Goal: Task Accomplishment & Management: Complete application form

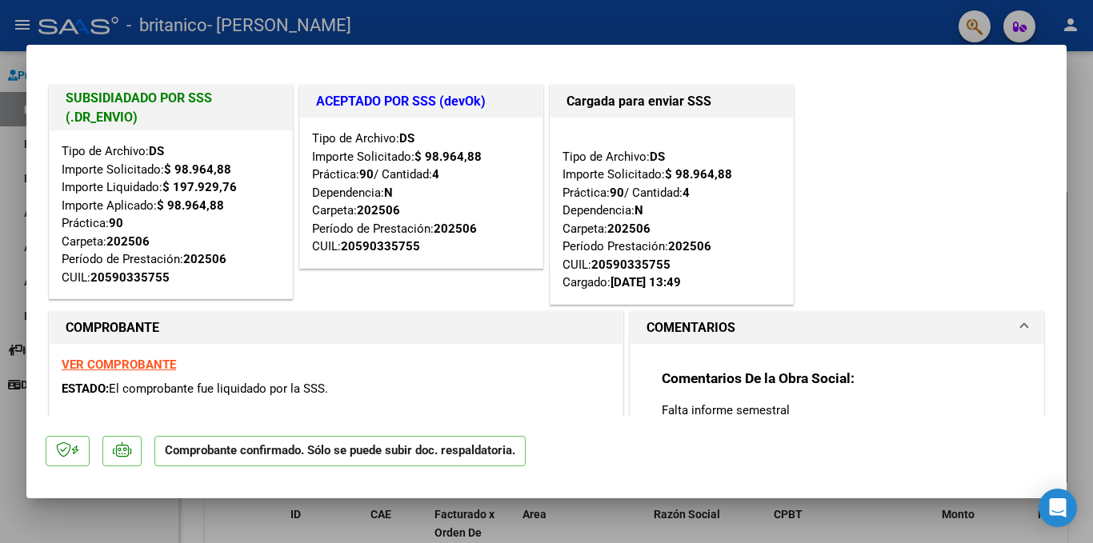
click at [1087, 141] on div at bounding box center [546, 271] width 1093 height 543
type input "$ 0,00"
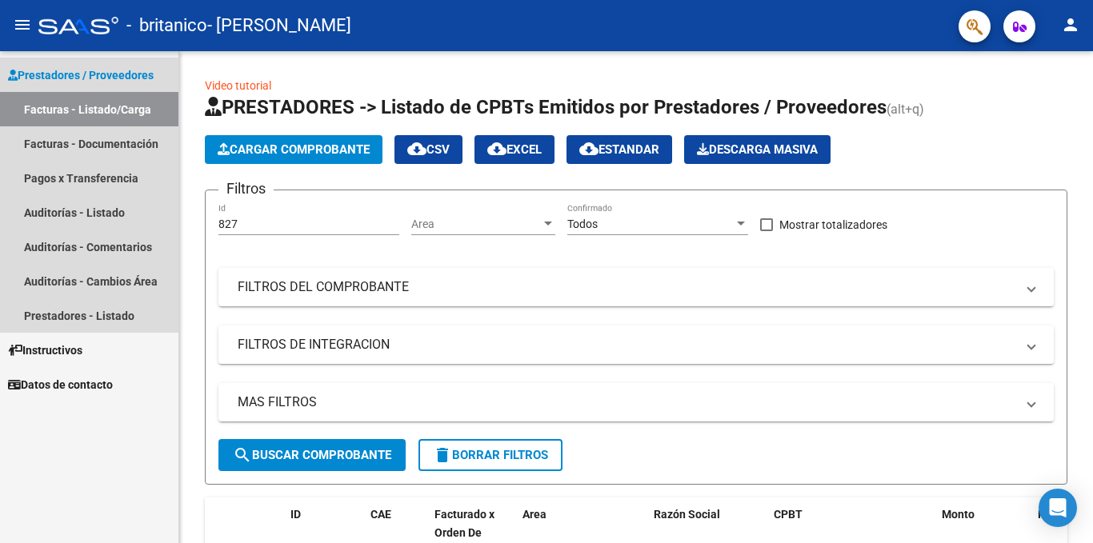
click at [95, 108] on link "Facturas - Listado/Carga" at bounding box center [89, 109] width 178 height 34
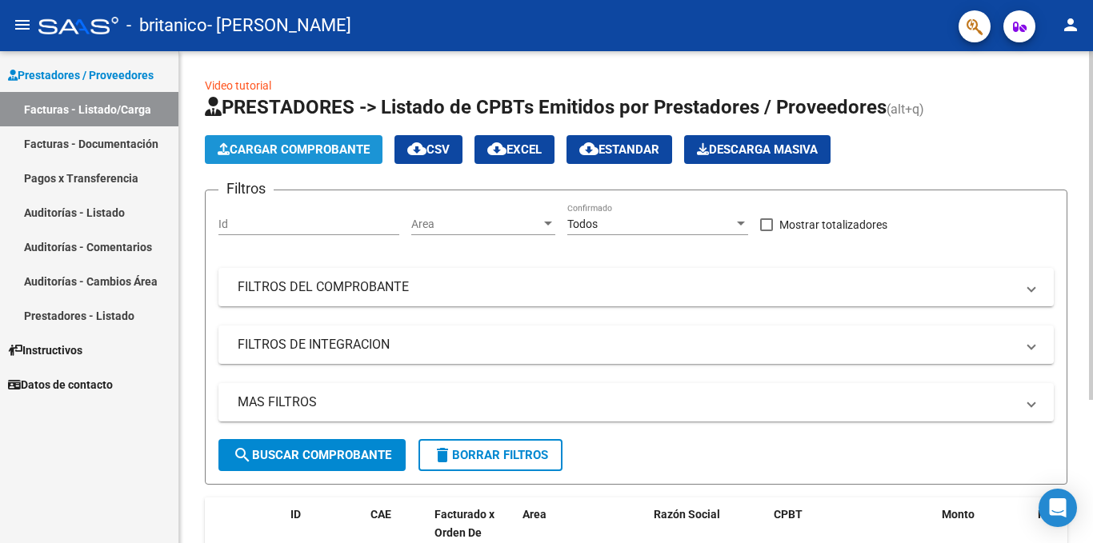
click at [286, 155] on span "Cargar Comprobante" at bounding box center [294, 149] width 152 height 14
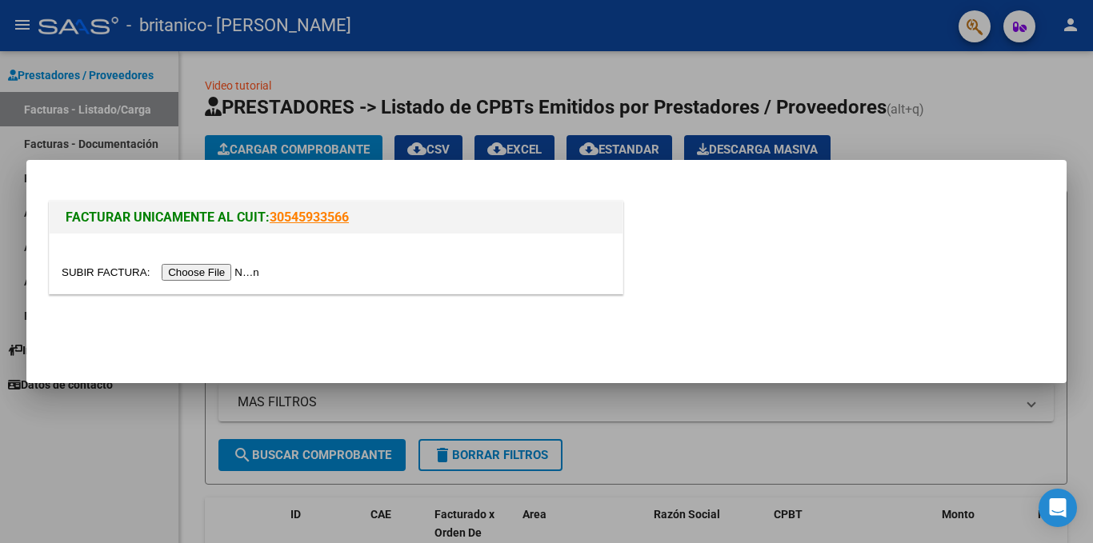
click at [198, 272] on input "file" at bounding box center [163, 272] width 202 height 17
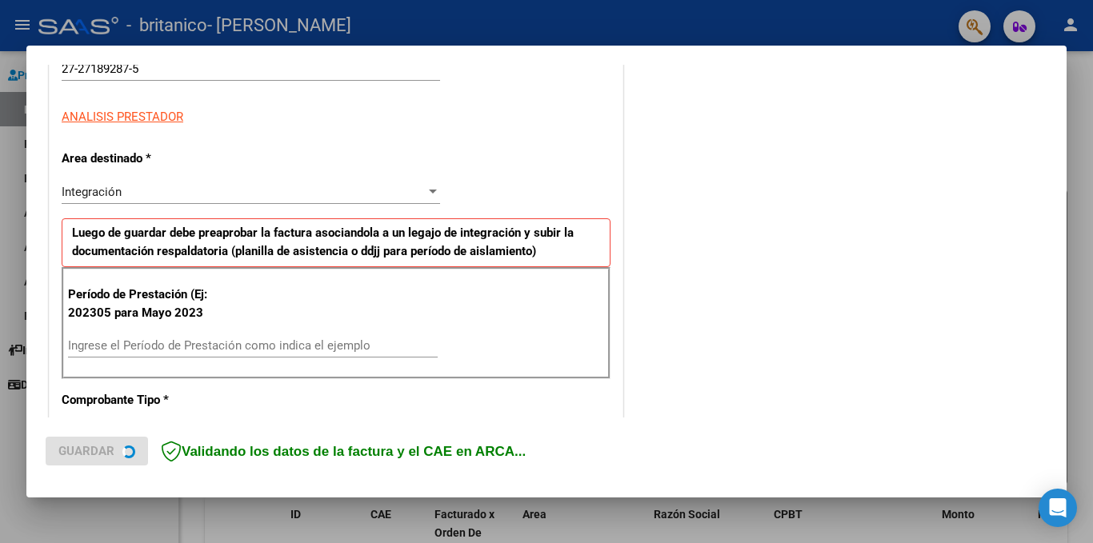
scroll to position [242, 0]
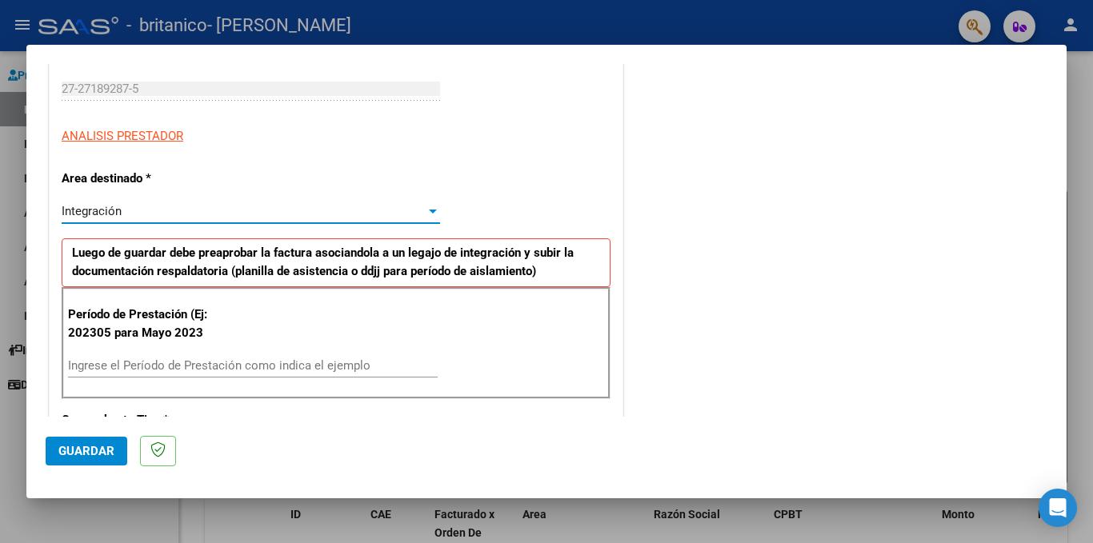
click at [426, 211] on div at bounding box center [433, 211] width 14 height 13
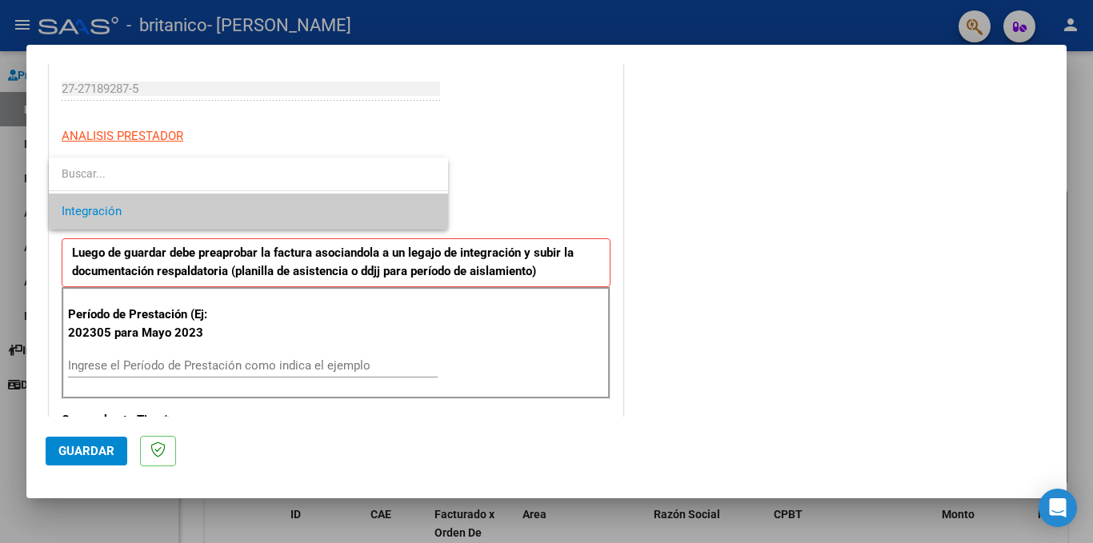
click at [421, 211] on span "Integración" at bounding box center [249, 212] width 374 height 36
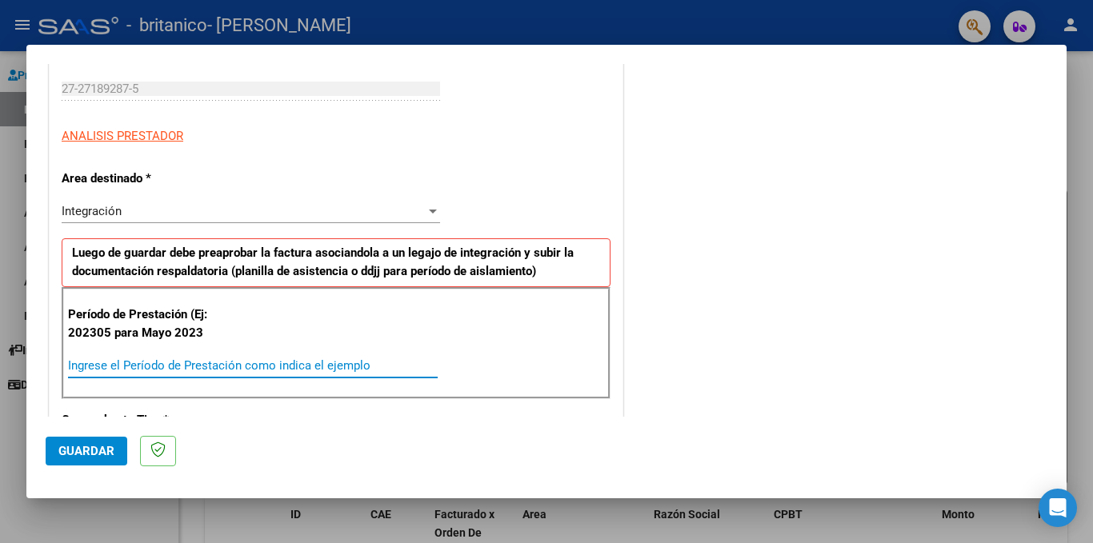
click at [242, 365] on input "Ingrese el Período de Prestación como indica el ejemplo" at bounding box center [253, 365] width 370 height 14
type input "202507"
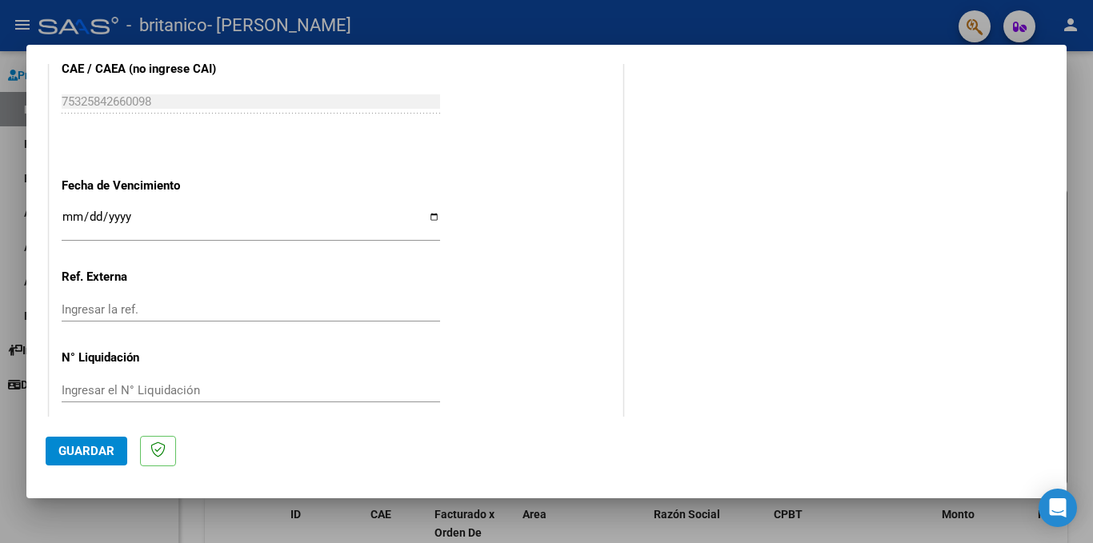
scroll to position [1025, 0]
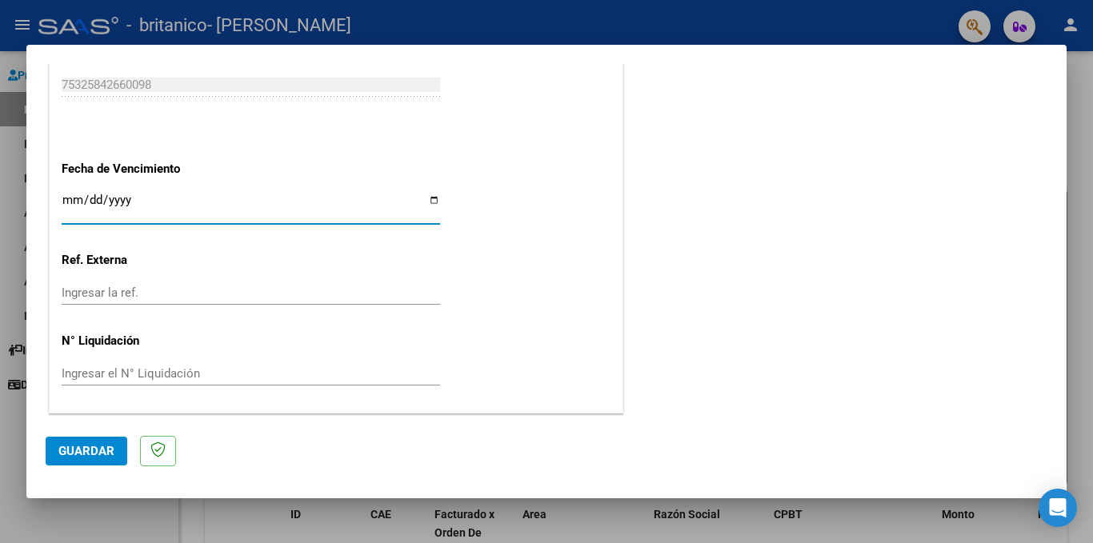
click at [427, 202] on input "Ingresar la fecha" at bounding box center [251, 207] width 378 height 26
type input "[DATE]"
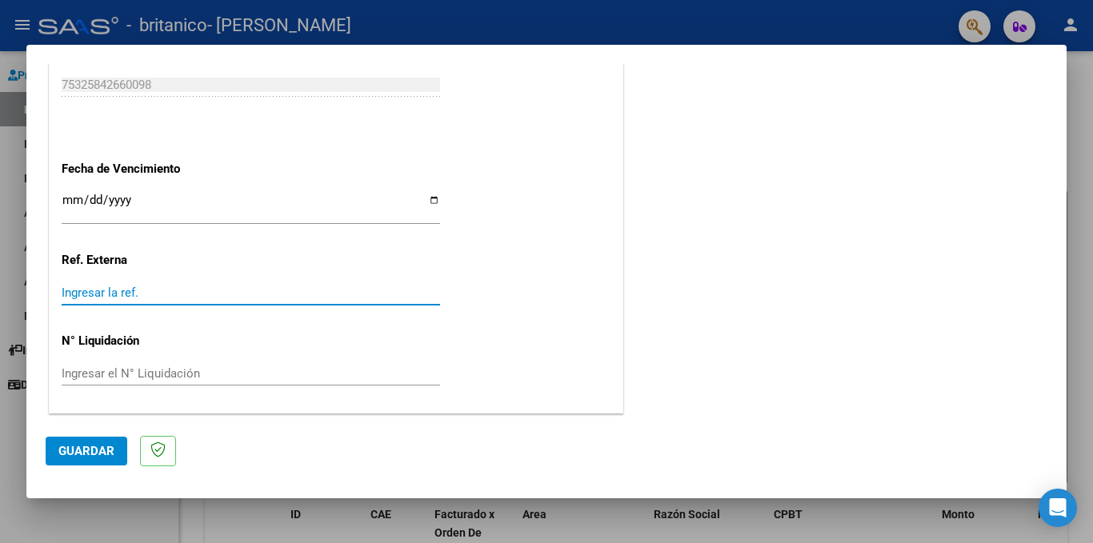
click at [166, 294] on input "Ingresar la ref." at bounding box center [251, 293] width 378 height 14
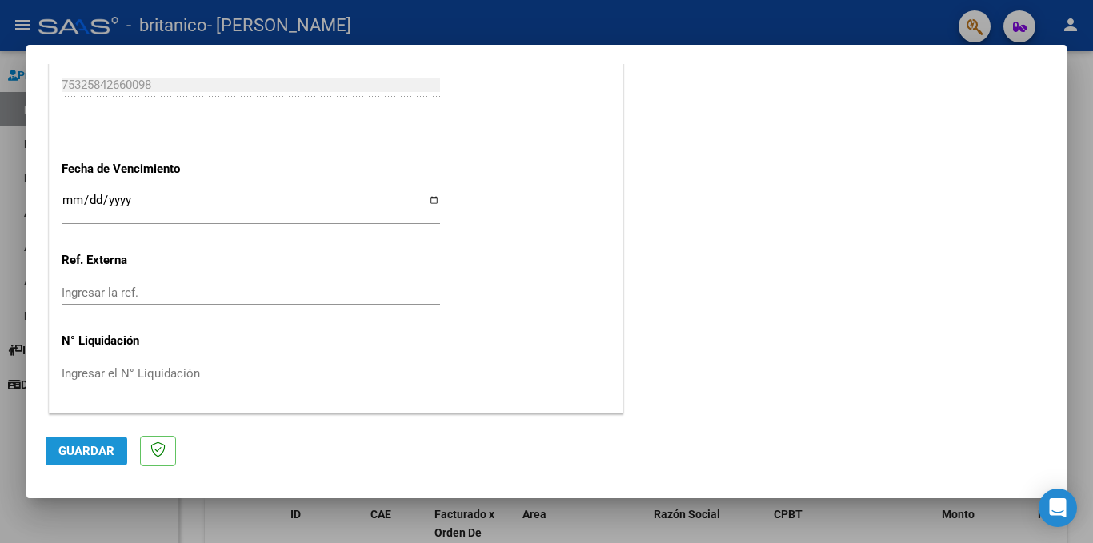
click at [102, 454] on span "Guardar" at bounding box center [86, 451] width 56 height 14
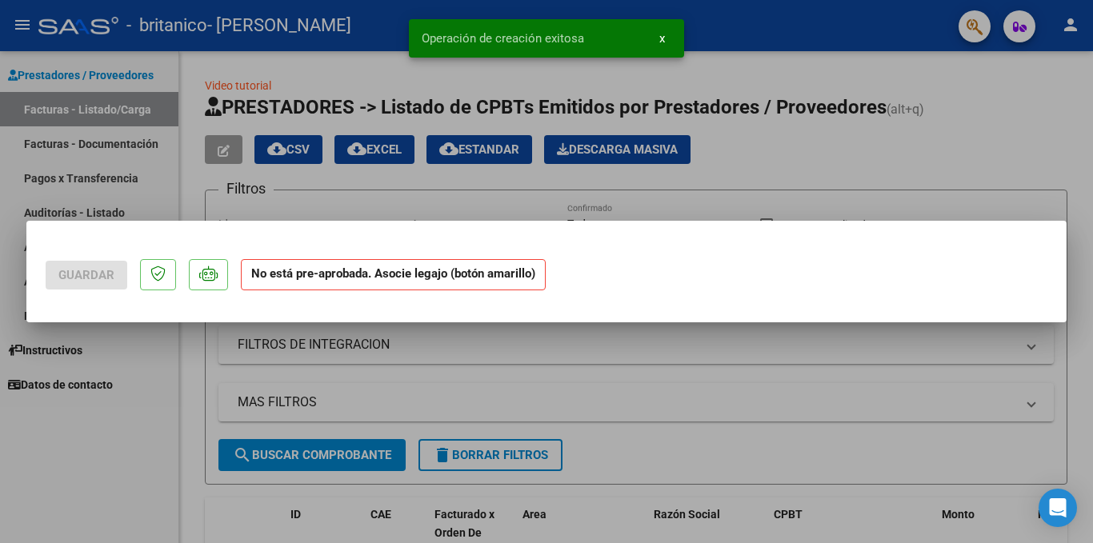
scroll to position [0, 0]
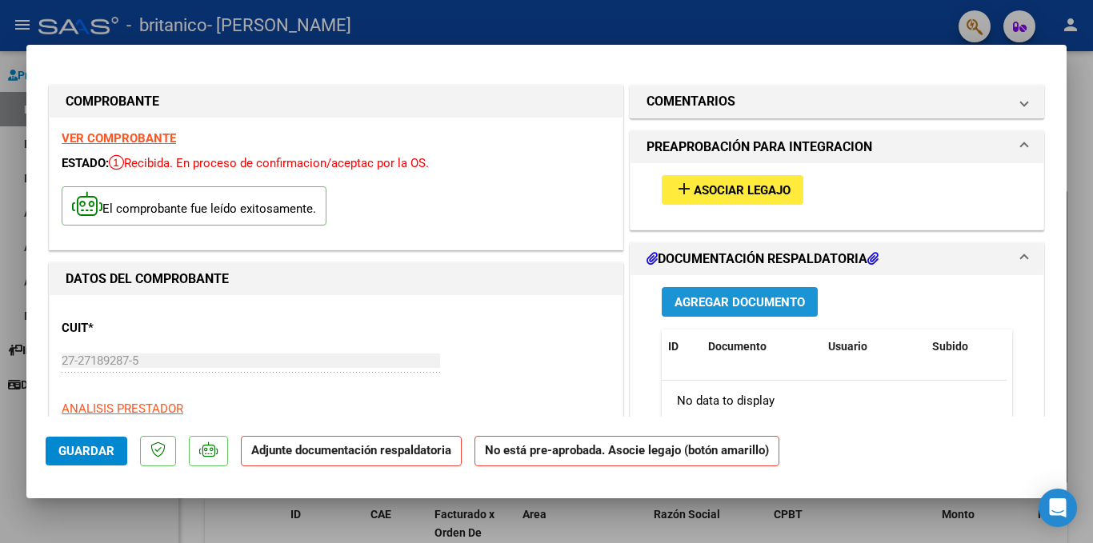
click at [721, 295] on span "Agregar Documento" at bounding box center [740, 302] width 130 height 14
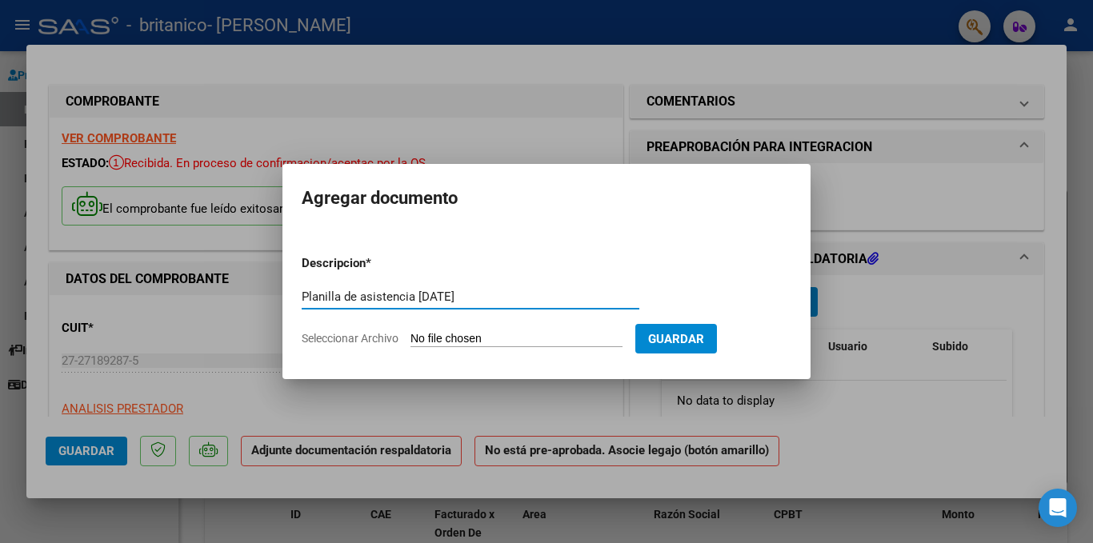
type input "Planilla de asistencia [DATE]"
click at [537, 326] on form "Descripcion * Planilla de asistencia [DATE] Escriba aquí una descripcion Selecc…" at bounding box center [547, 300] width 490 height 117
click at [444, 334] on input "Seleccionar Archivo" at bounding box center [516, 339] width 212 height 15
type input "C:\fakepath\PLANILLA FIRMA [DATE] [PERSON_NAME] PDF.pdf"
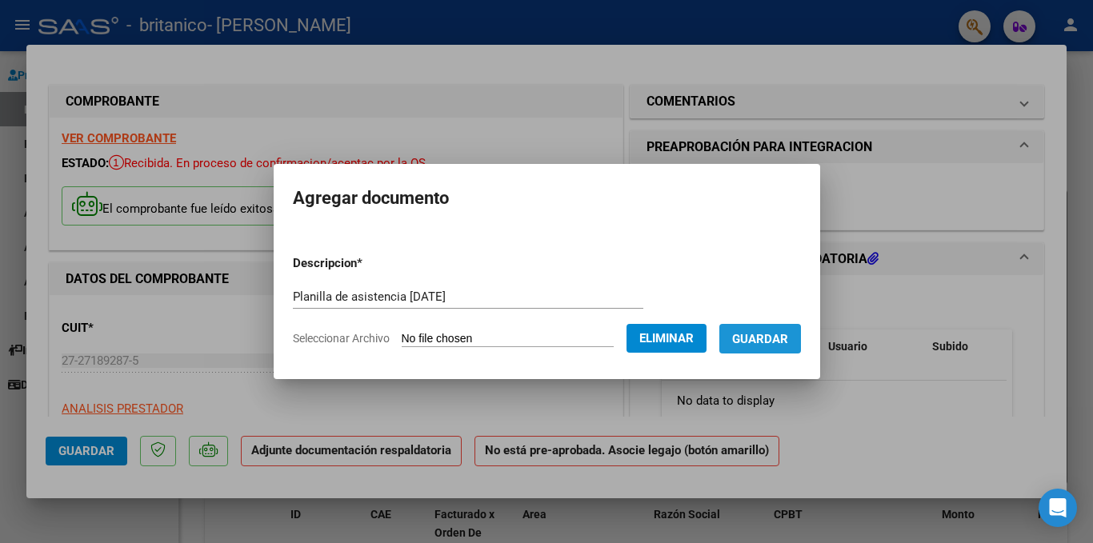
click at [763, 338] on span "Guardar" at bounding box center [760, 339] width 56 height 14
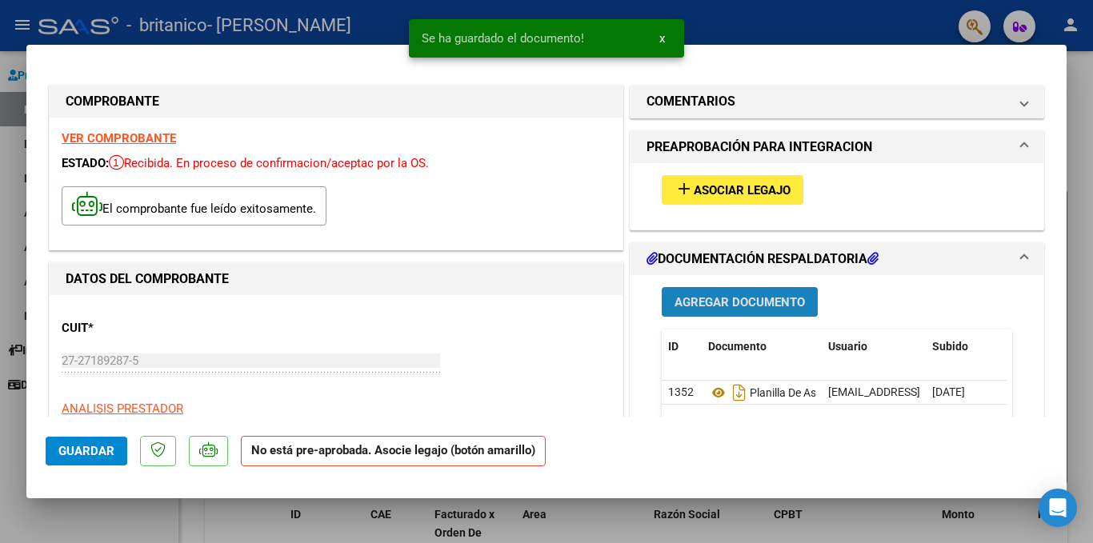
click at [738, 301] on span "Agregar Documento" at bounding box center [740, 302] width 130 height 14
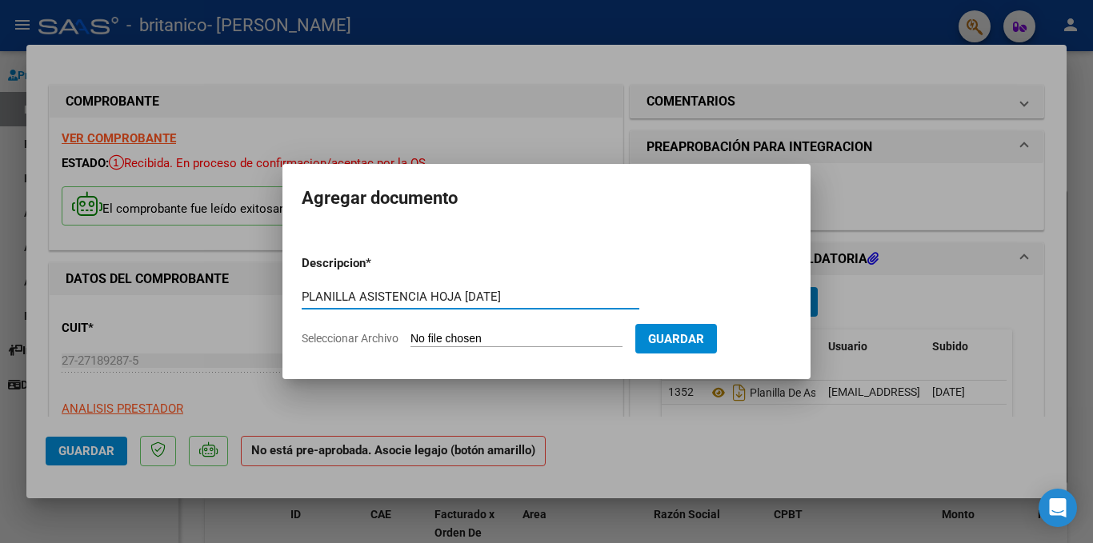
type input "PLANILLA ASISTENCIA HOJA [DATE]"
click at [454, 342] on input "Seleccionar Archivo" at bounding box center [516, 339] width 212 height 15
type input "C:\fakepath\Planilla de asistencia. [PERSON_NAME]. HOJA 2 PDF.pdf"
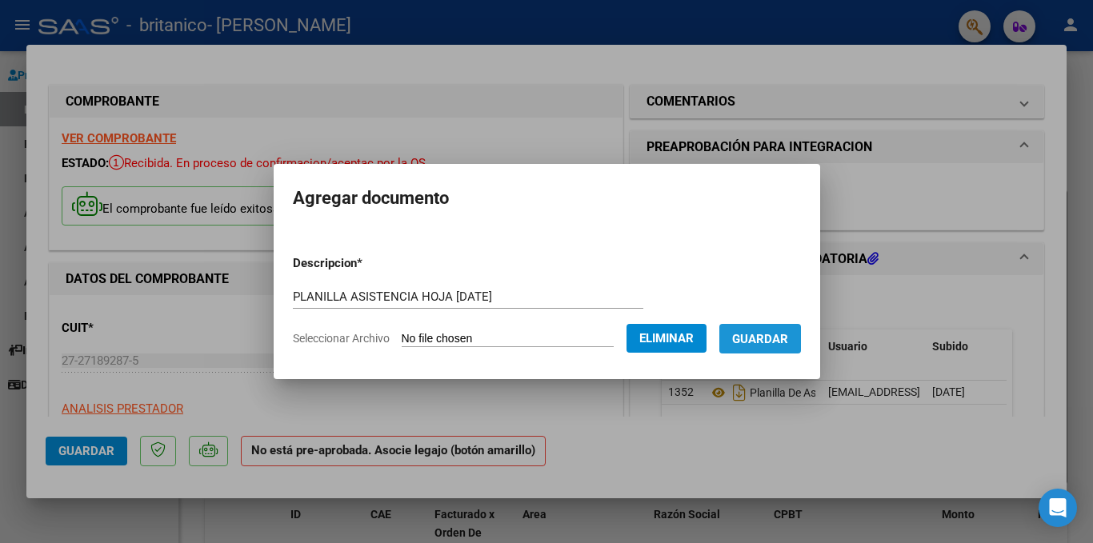
click at [765, 340] on span "Guardar" at bounding box center [760, 339] width 56 height 14
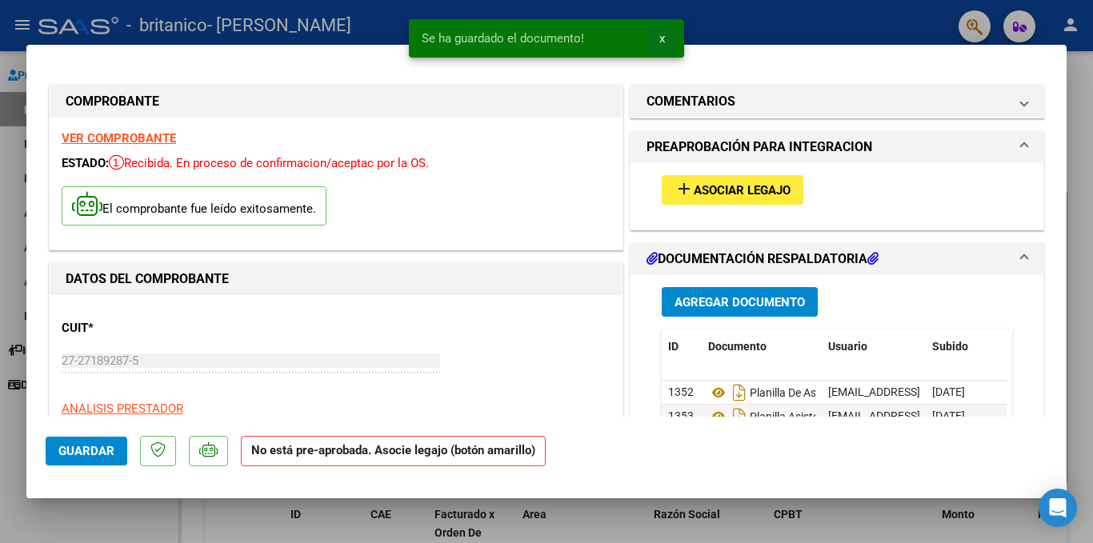
click at [662, 35] on span "x" at bounding box center [662, 38] width 6 height 14
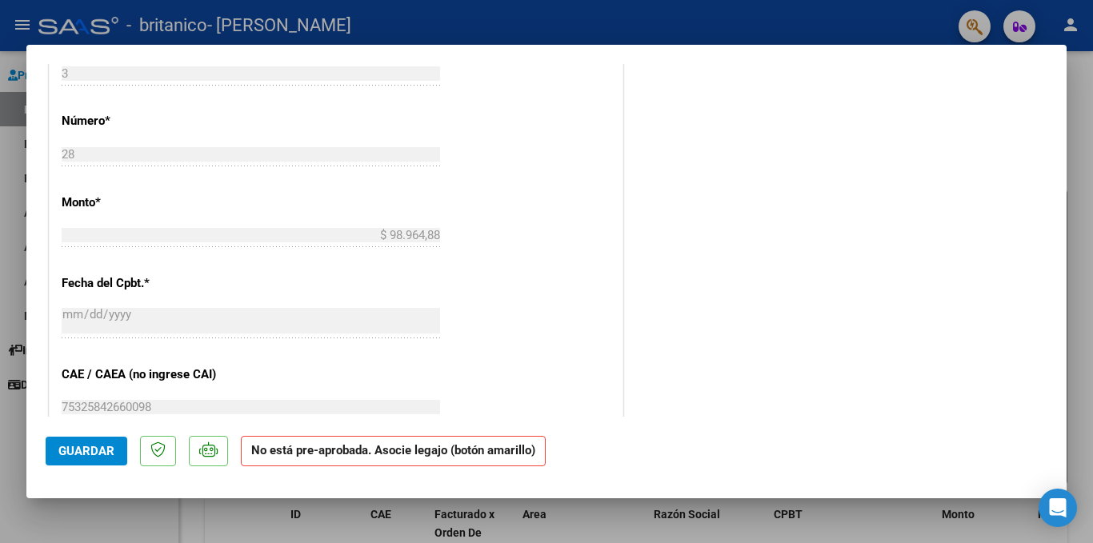
scroll to position [718, 0]
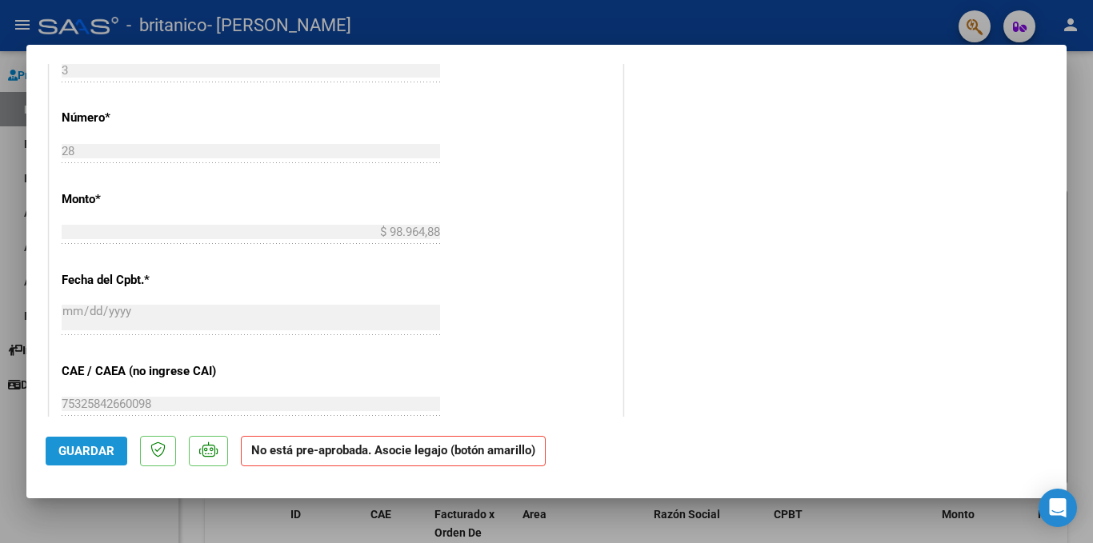
click at [76, 454] on span "Guardar" at bounding box center [86, 451] width 56 height 14
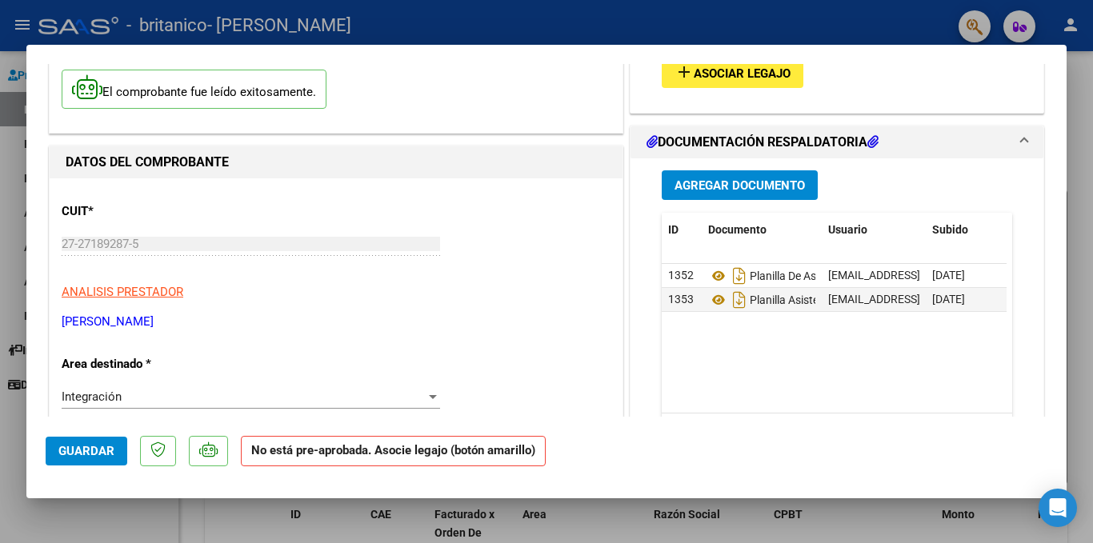
scroll to position [110, 0]
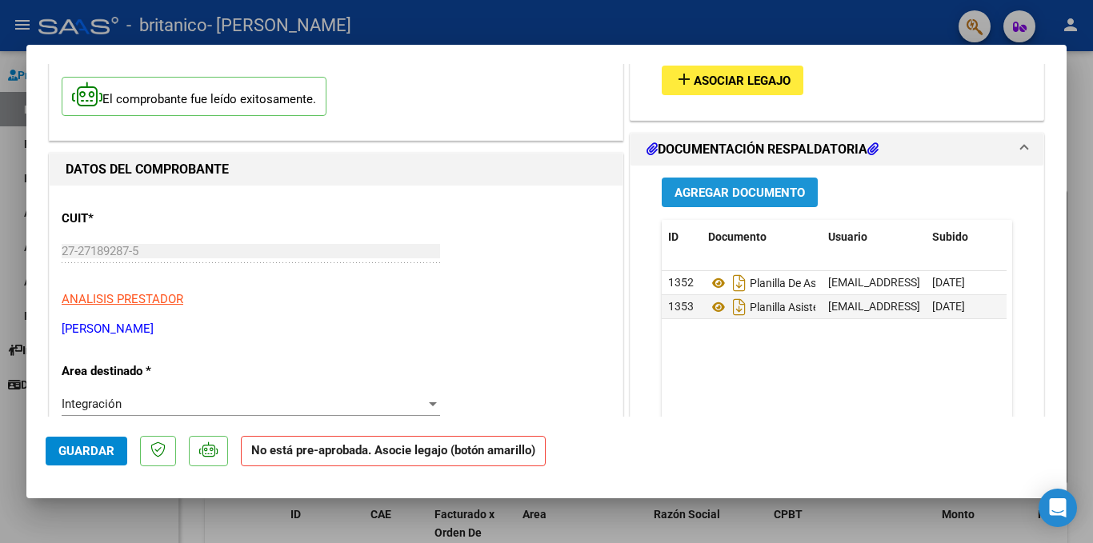
click at [750, 192] on span "Agregar Documento" at bounding box center [740, 193] width 130 height 14
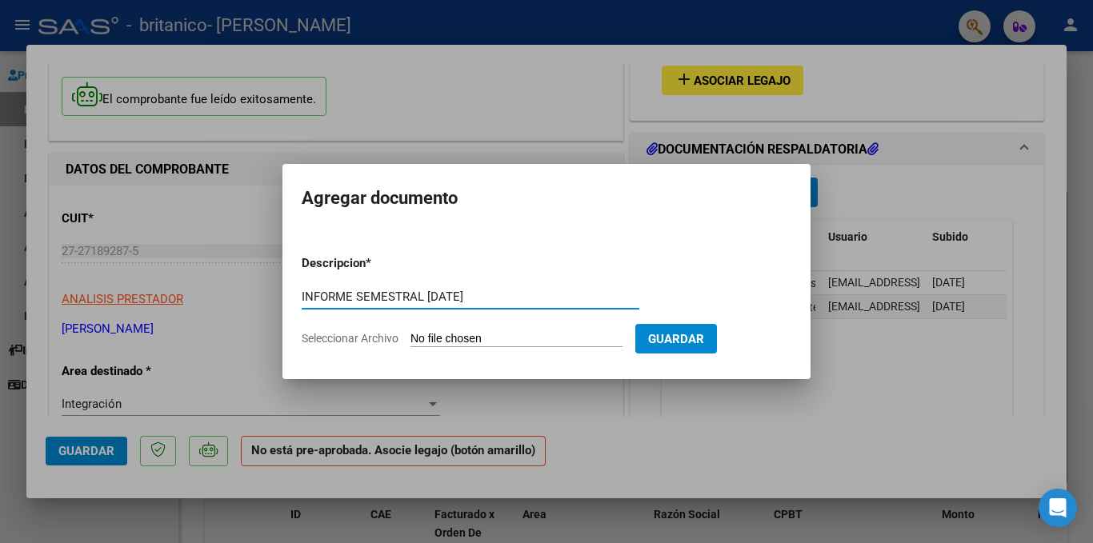
type input "INFORME SEMESTRAL [DATE]"
click at [474, 338] on input "Seleccionar Archivo" at bounding box center [516, 339] width 212 height 15
type input "C:\fakepath\INFORME Semestral [PERSON_NAME]. PDF.pdf"
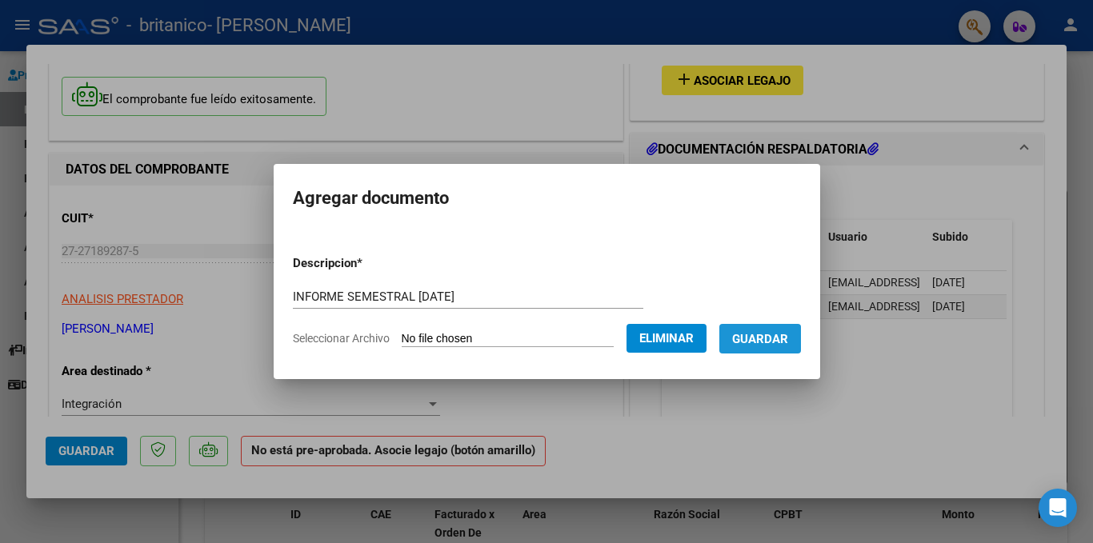
click at [758, 342] on span "Guardar" at bounding box center [760, 339] width 56 height 14
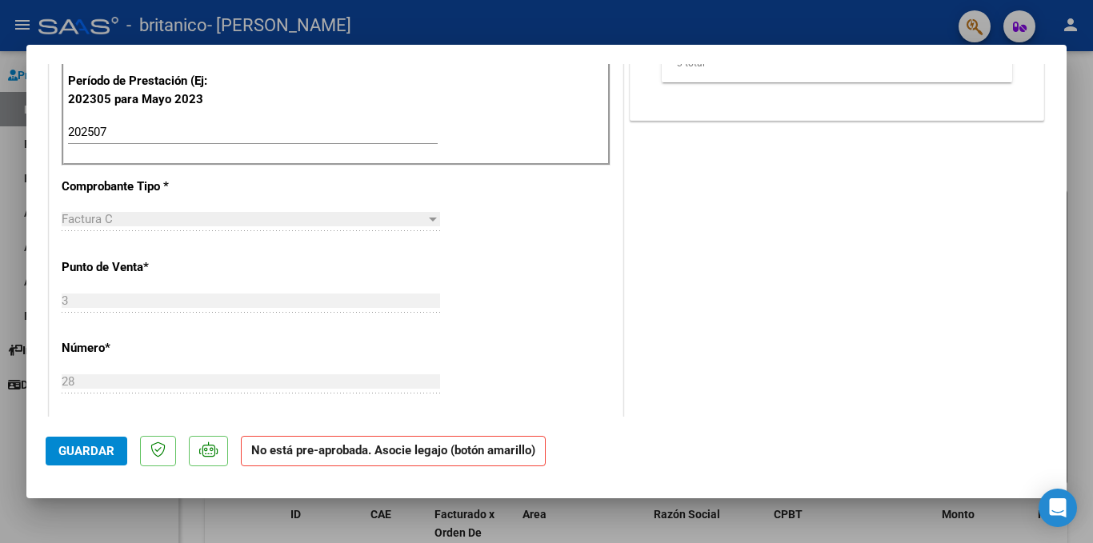
scroll to position [491, 0]
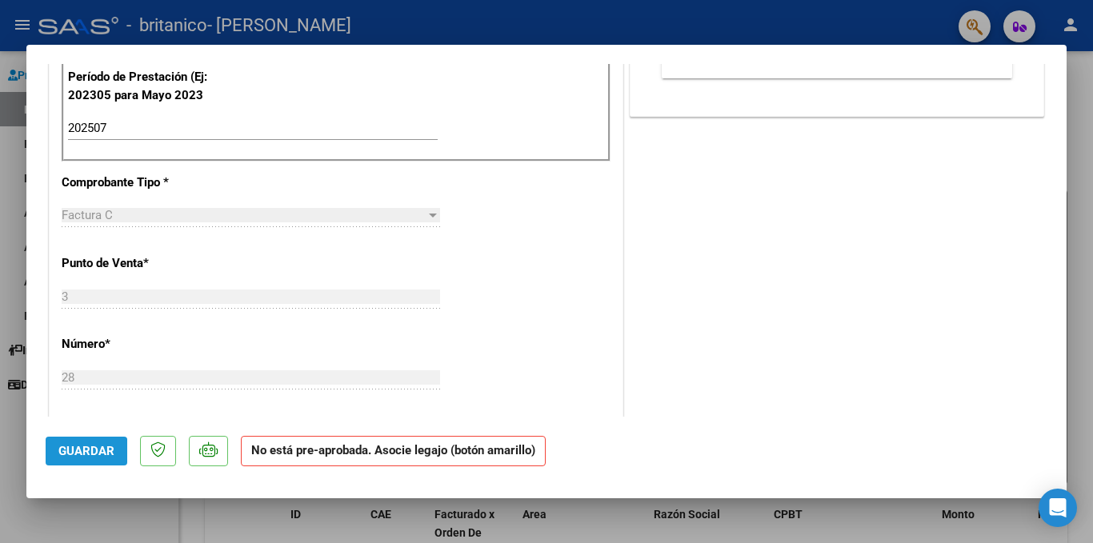
click at [82, 453] on span "Guardar" at bounding box center [86, 451] width 56 height 14
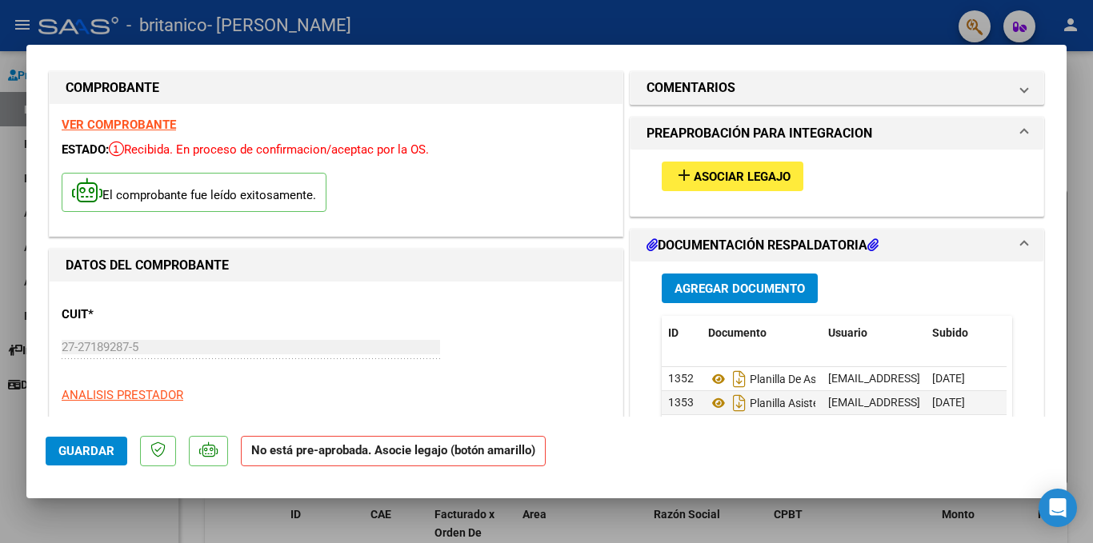
scroll to position [0, 0]
